Goal: Transaction & Acquisition: Subscribe to service/newsletter

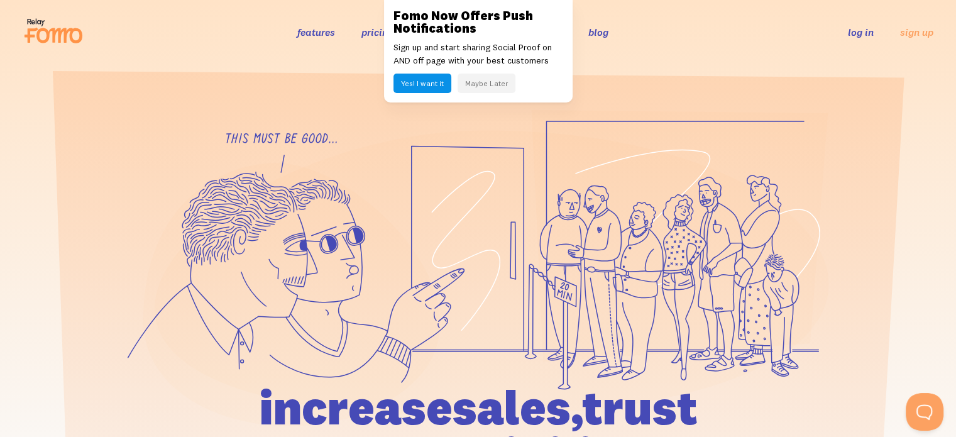
drag, startPoint x: 490, startPoint y: 81, endPoint x: 484, endPoint y: 82, distance: 6.3
click at [490, 81] on button "Maybe Later" at bounding box center [487, 83] width 58 height 19
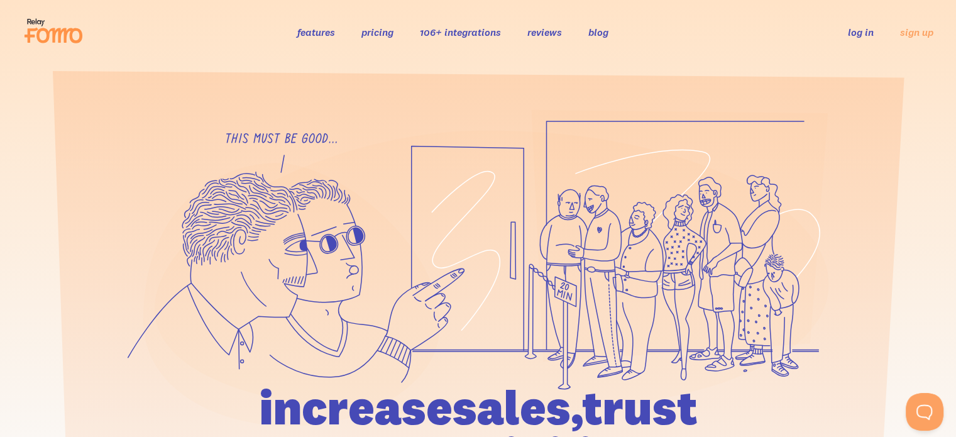
click at [385, 35] on link "pricing" at bounding box center [378, 32] width 32 height 13
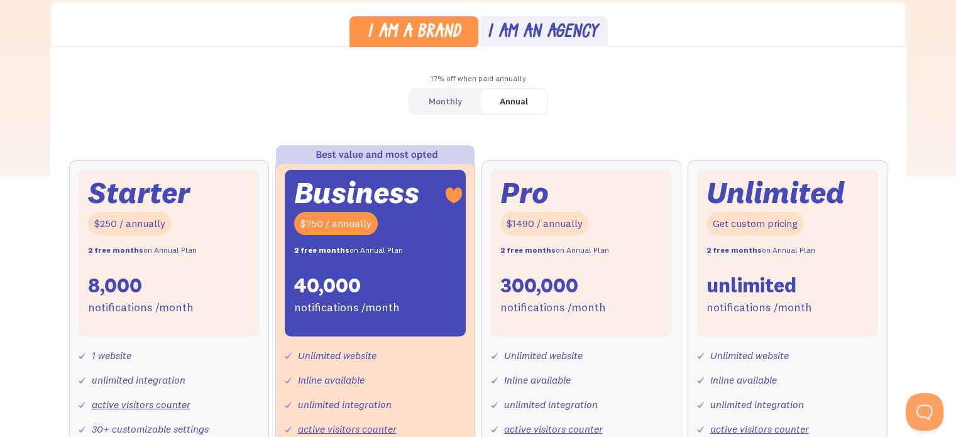
scroll to position [251, 0]
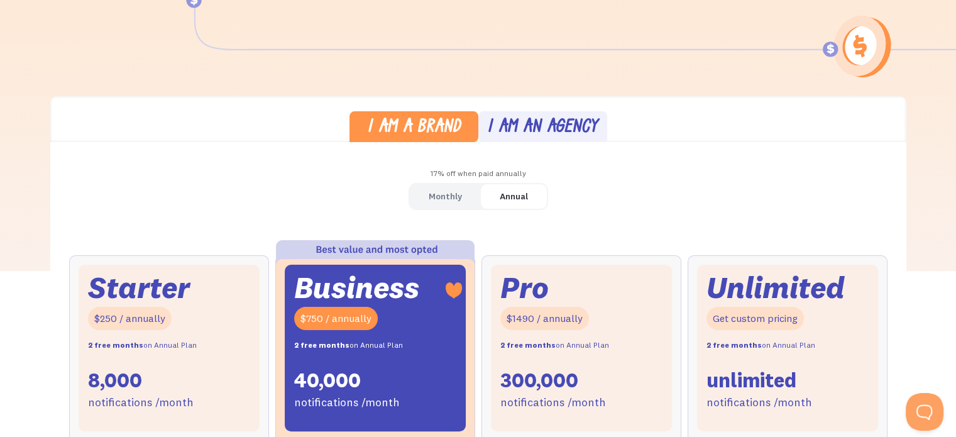
click at [458, 206] on link "Monthly" at bounding box center [445, 196] width 71 height 25
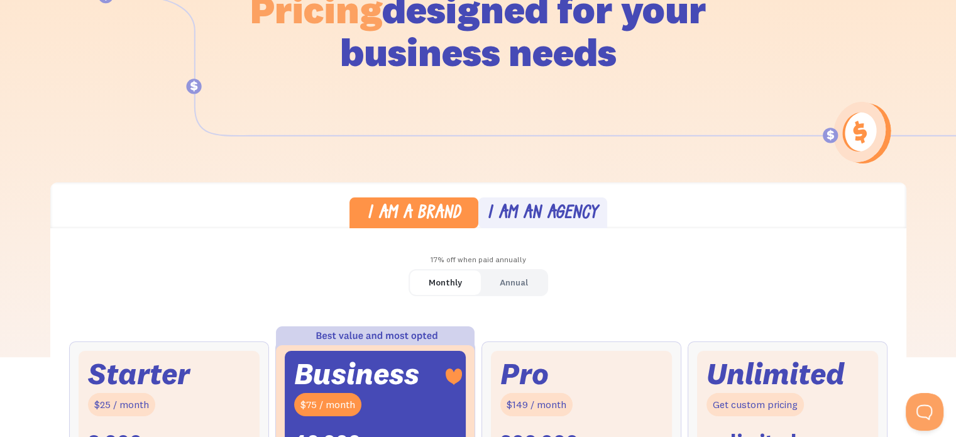
scroll to position [63, 0]
